Goal: Transaction & Acquisition: Purchase product/service

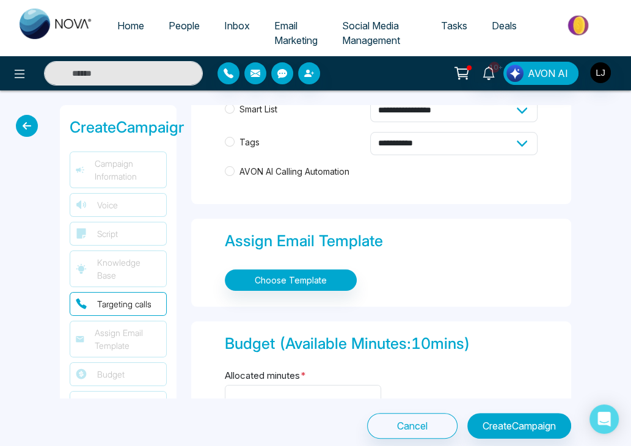
scroll to position [720, 0]
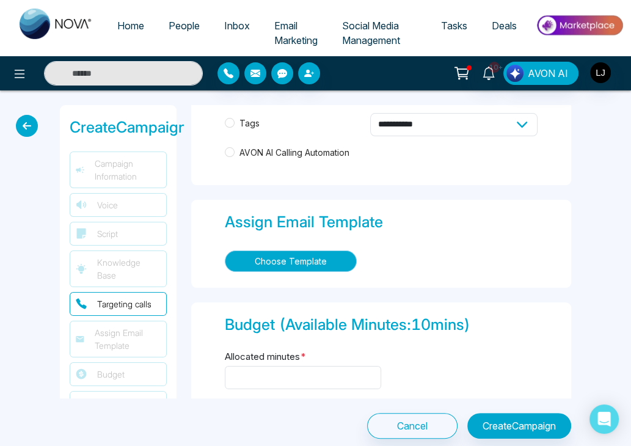
click at [310, 263] on button "Choose Template" at bounding box center [291, 260] width 132 height 21
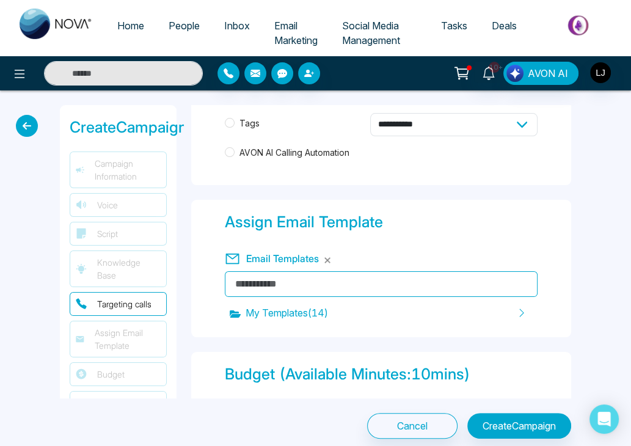
click at [464, 72] on icon at bounding box center [461, 73] width 17 height 17
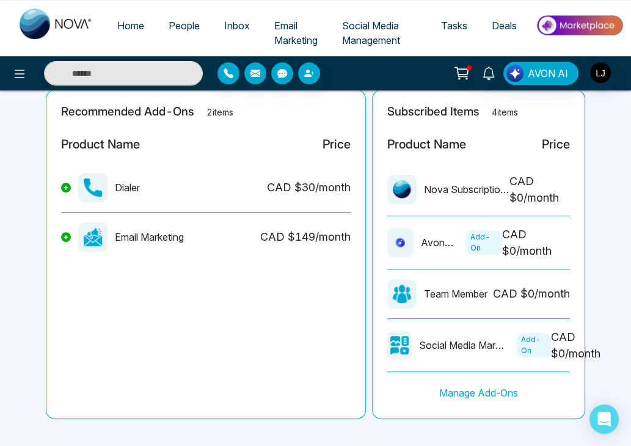
scroll to position [302, 0]
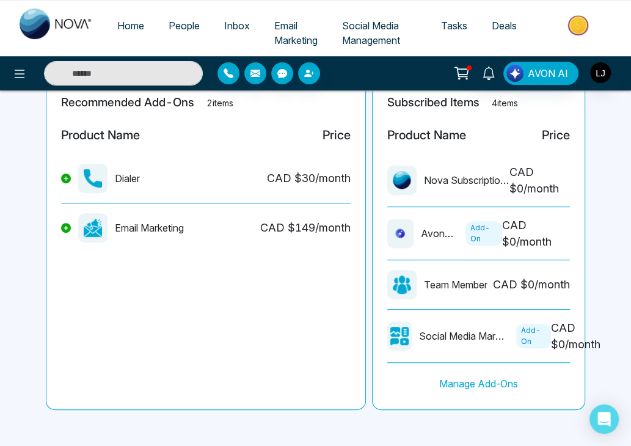
click at [66, 227] on icon at bounding box center [66, 227] width 5 height 5
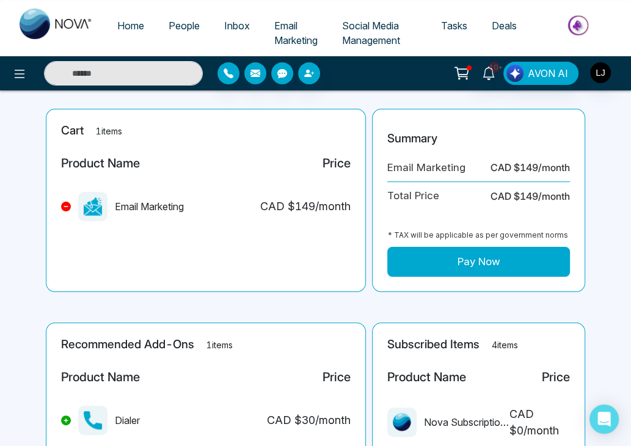
scroll to position [59, 0]
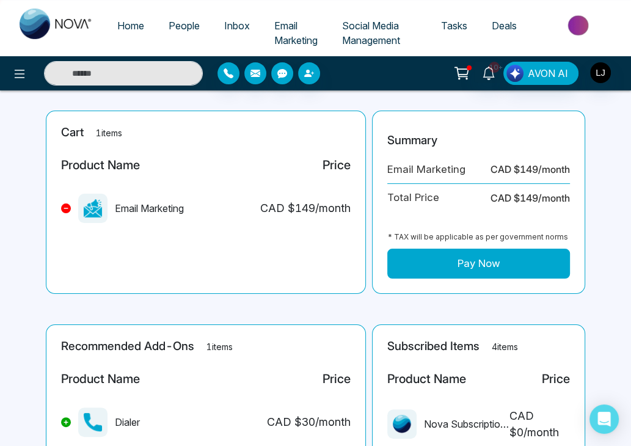
click at [442, 260] on button "Pay Now" at bounding box center [478, 264] width 183 height 31
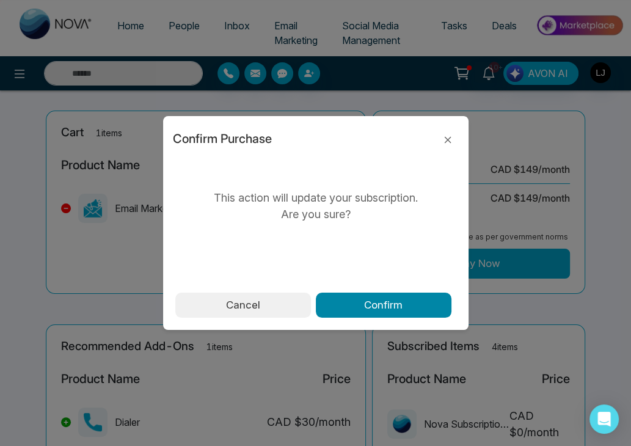
click at [369, 300] on button "Confirm" at bounding box center [384, 306] width 136 height 26
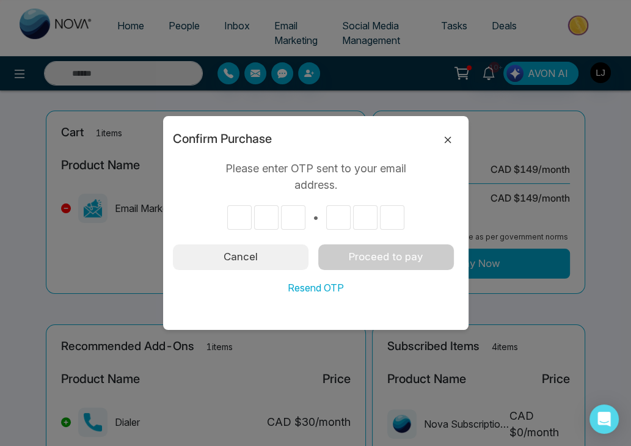
click at [446, 136] on icon at bounding box center [448, 140] width 15 height 15
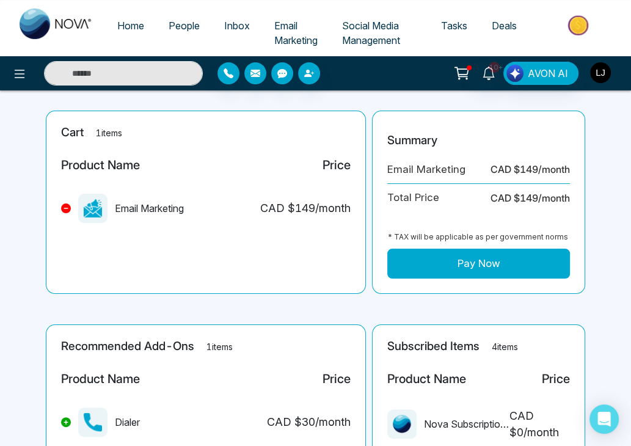
click at [600, 73] on img "button" at bounding box center [600, 72] width 21 height 21
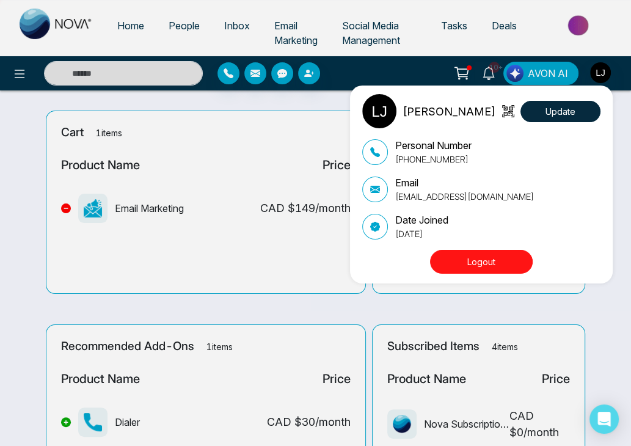
click at [466, 196] on p "lokeshjoshi6454@gmail.com" at bounding box center [464, 196] width 139 height 13
click at [265, 250] on div "Lokesh Joshi Update Personal Number +918421020309 Email lokeshjoshi6454@gmail.c…" at bounding box center [315, 223] width 631 height 446
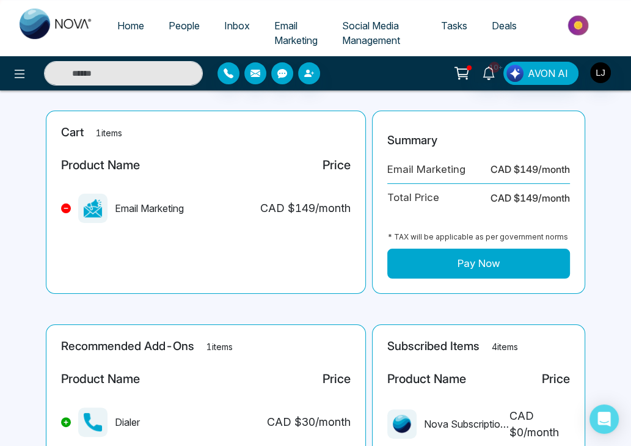
click at [447, 260] on button "Pay Now" at bounding box center [478, 264] width 183 height 31
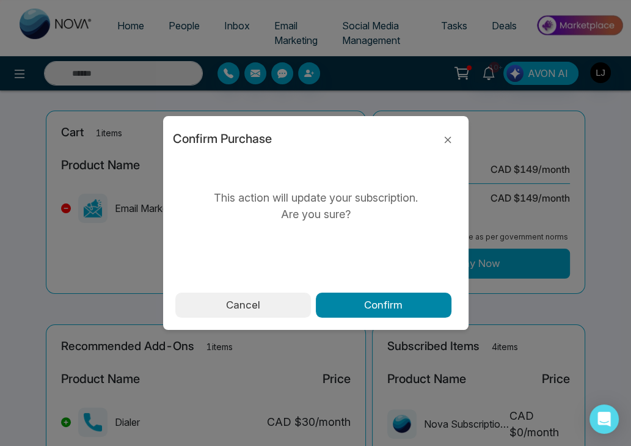
click at [376, 307] on button "Confirm" at bounding box center [384, 306] width 136 height 26
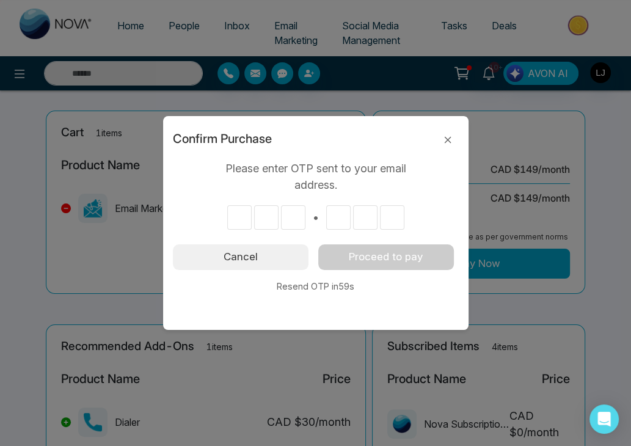
click at [238, 221] on input "text" at bounding box center [239, 217] width 24 height 24
type input "*"
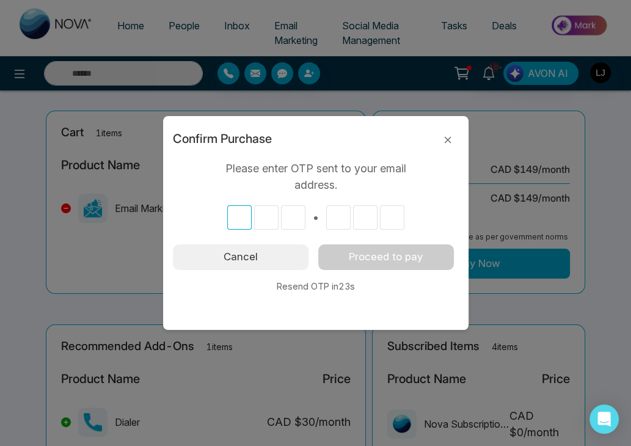
type input "*"
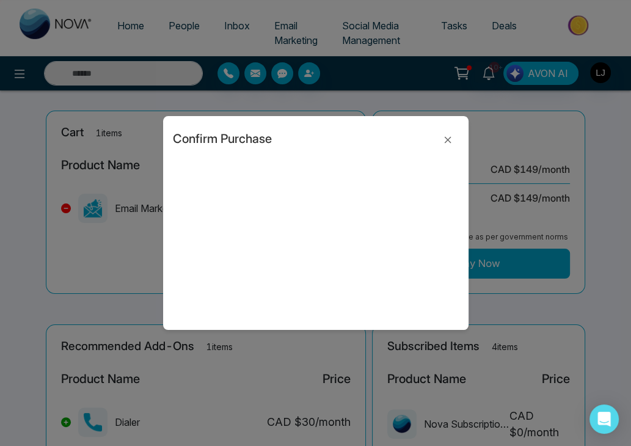
type input "*"
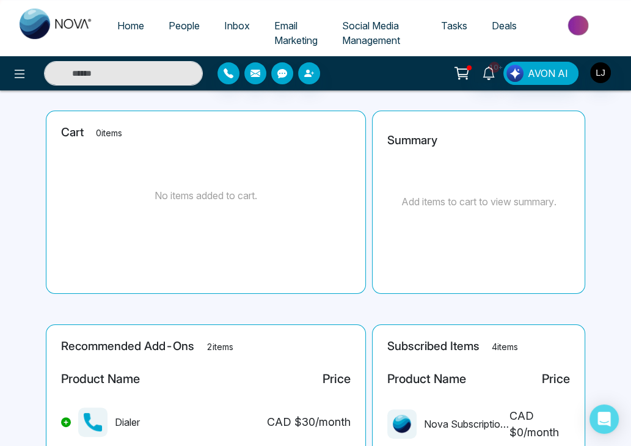
scroll to position [302, 0]
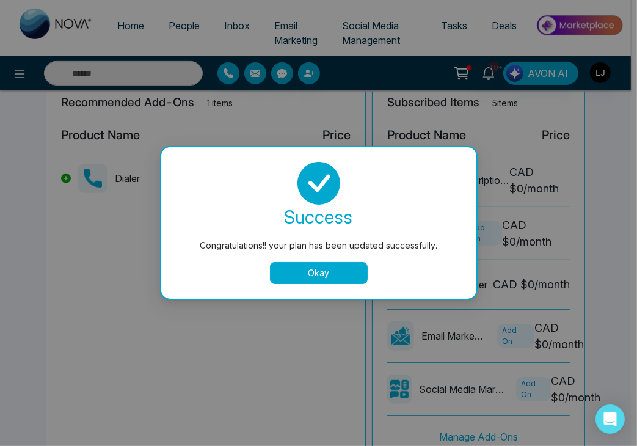
click at [335, 274] on button "Okay" at bounding box center [319, 273] width 98 height 22
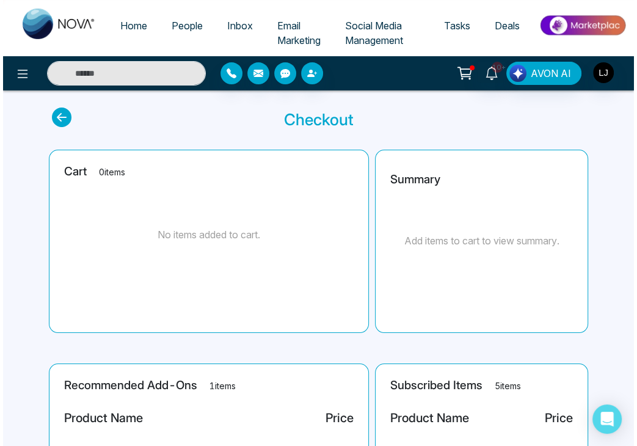
scroll to position [0, 0]
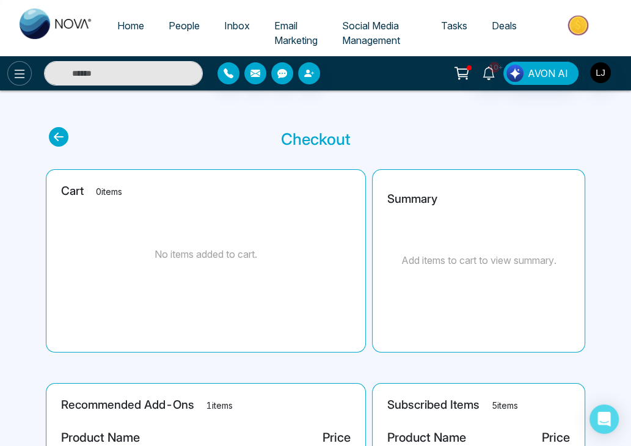
click at [23, 68] on icon at bounding box center [19, 74] width 15 height 15
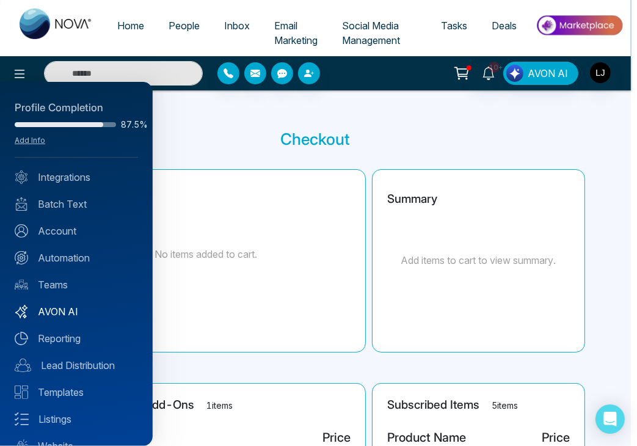
click at [65, 311] on link "AVON AI" at bounding box center [76, 311] width 123 height 15
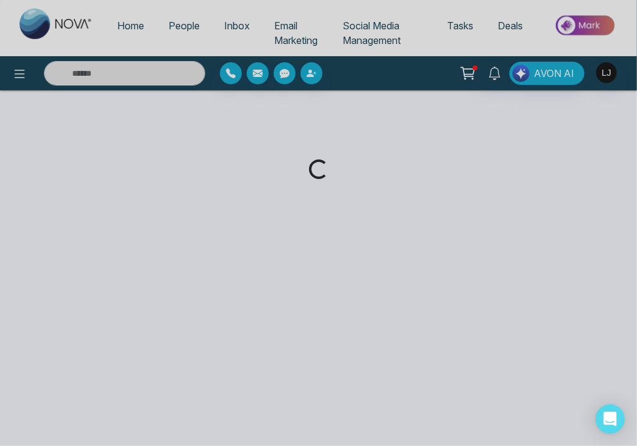
click at [20, 85] on div "Loading..." at bounding box center [318, 223] width 637 height 446
click at [22, 69] on div "Loading..." at bounding box center [318, 223] width 637 height 446
click at [13, 76] on div "Loading..." at bounding box center [318, 223] width 637 height 446
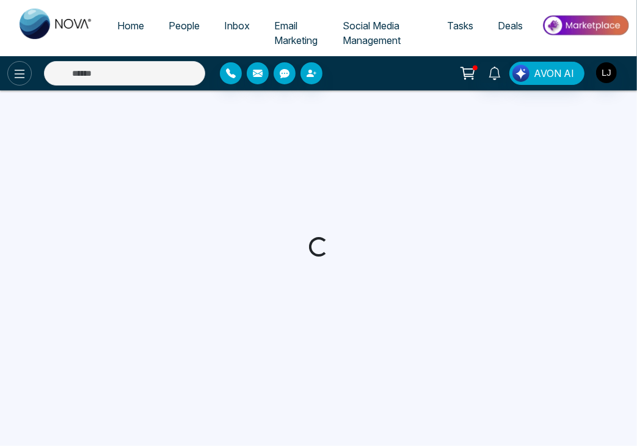
click at [18, 78] on icon at bounding box center [19, 74] width 15 height 15
click at [17, 76] on icon at bounding box center [19, 74] width 15 height 15
